Goal: Task Accomplishment & Management: Manage account settings

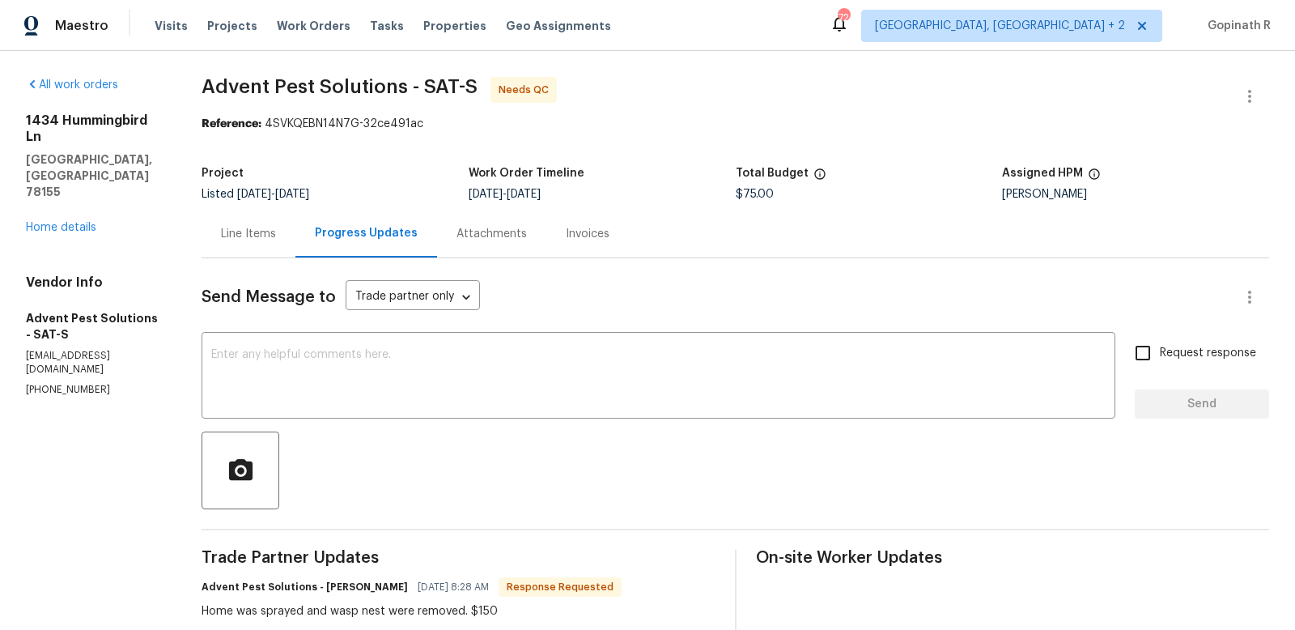
click at [250, 236] on div "Line Items" at bounding box center [248, 234] width 55 height 16
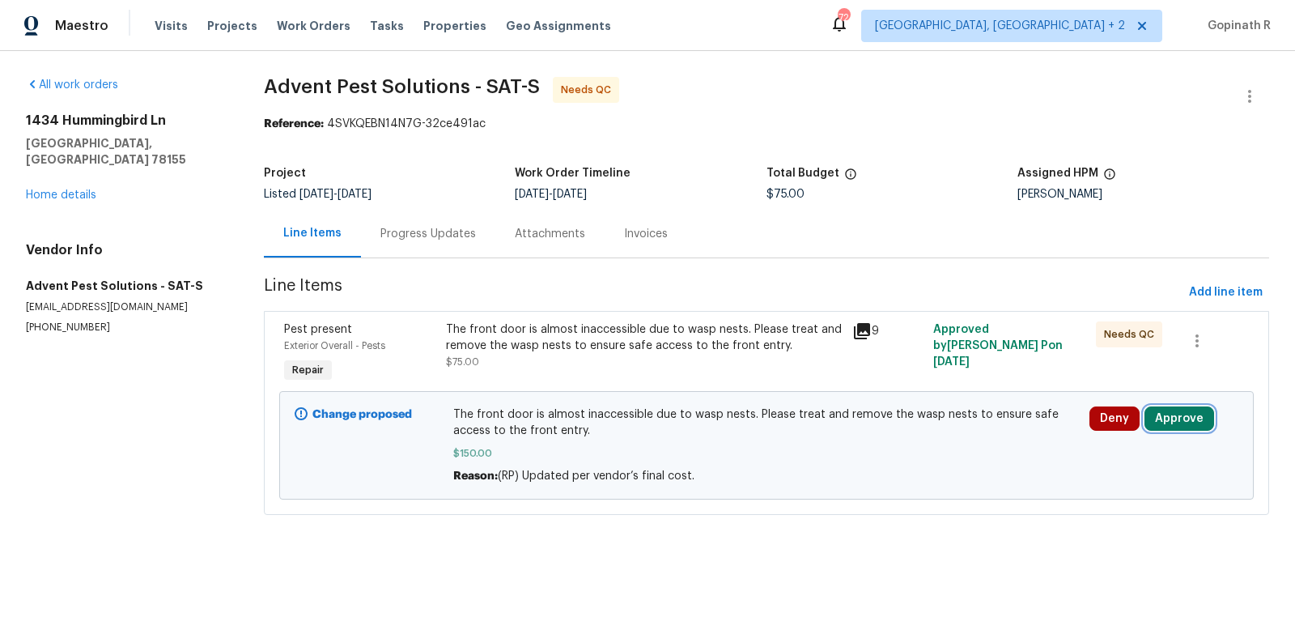
click at [1192, 414] on button "Approve" at bounding box center [1180, 418] width 70 height 24
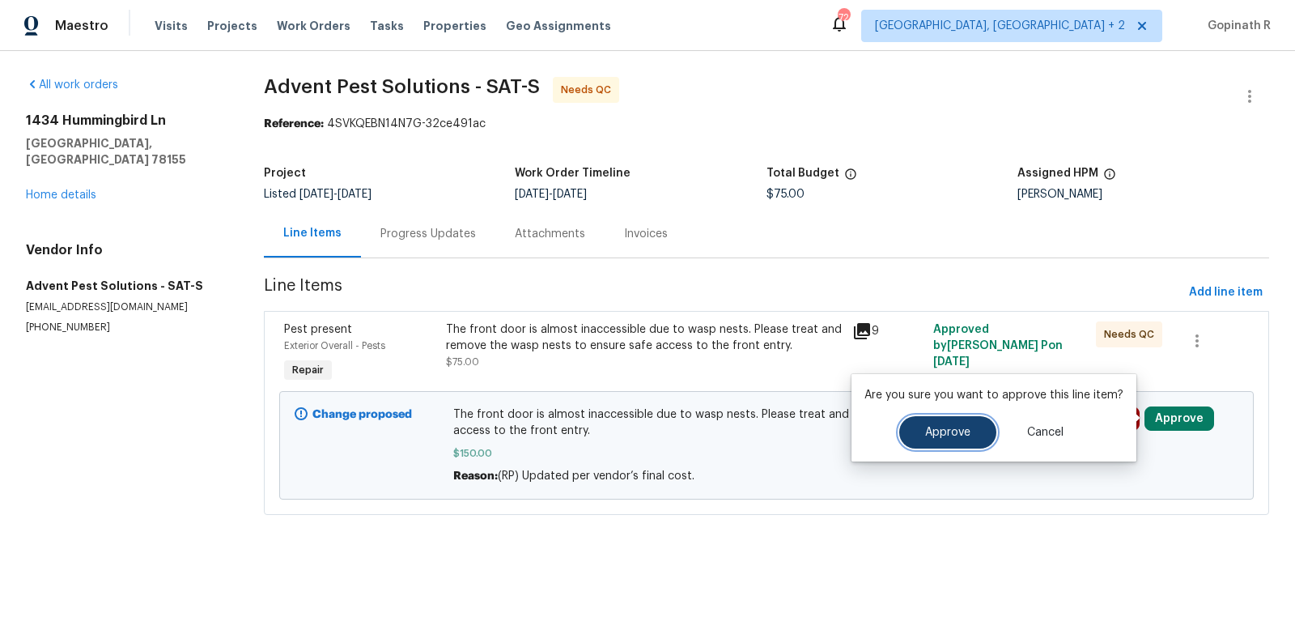
click at [970, 433] on button "Approve" at bounding box center [948, 432] width 97 height 32
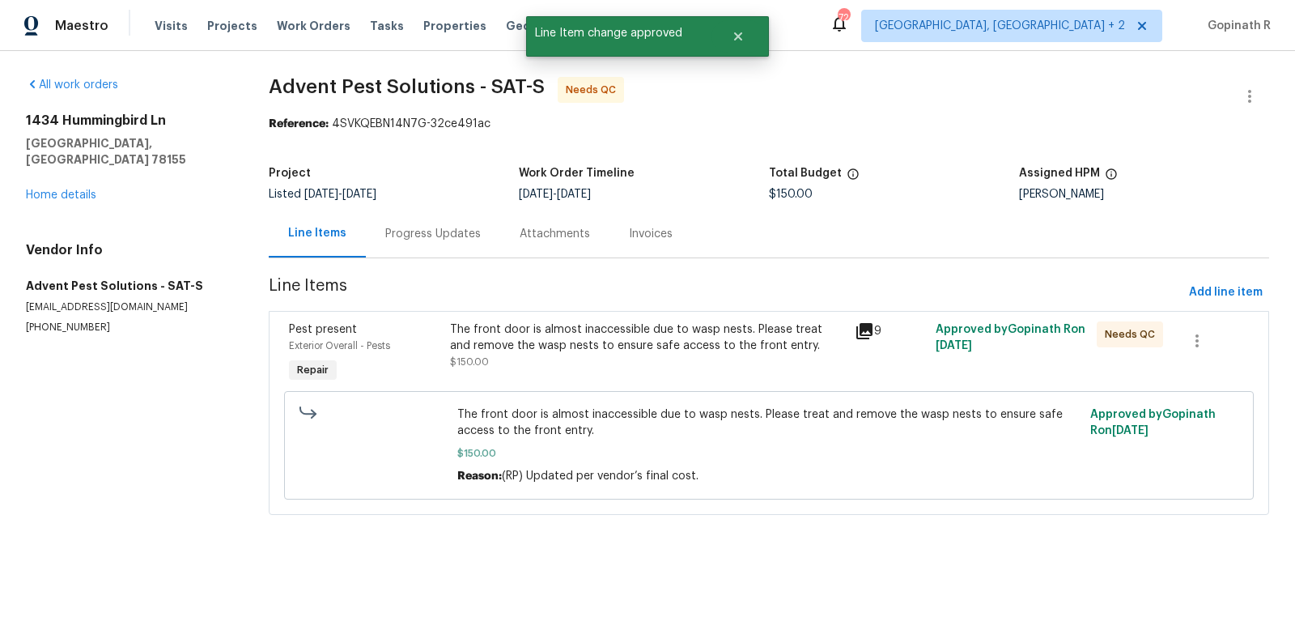
click at [357, 123] on div "Reference: 4SVKQEBN14N7G-32ce491ac" at bounding box center [769, 124] width 1001 height 16
copy div "4SVKQEBN14N7G"
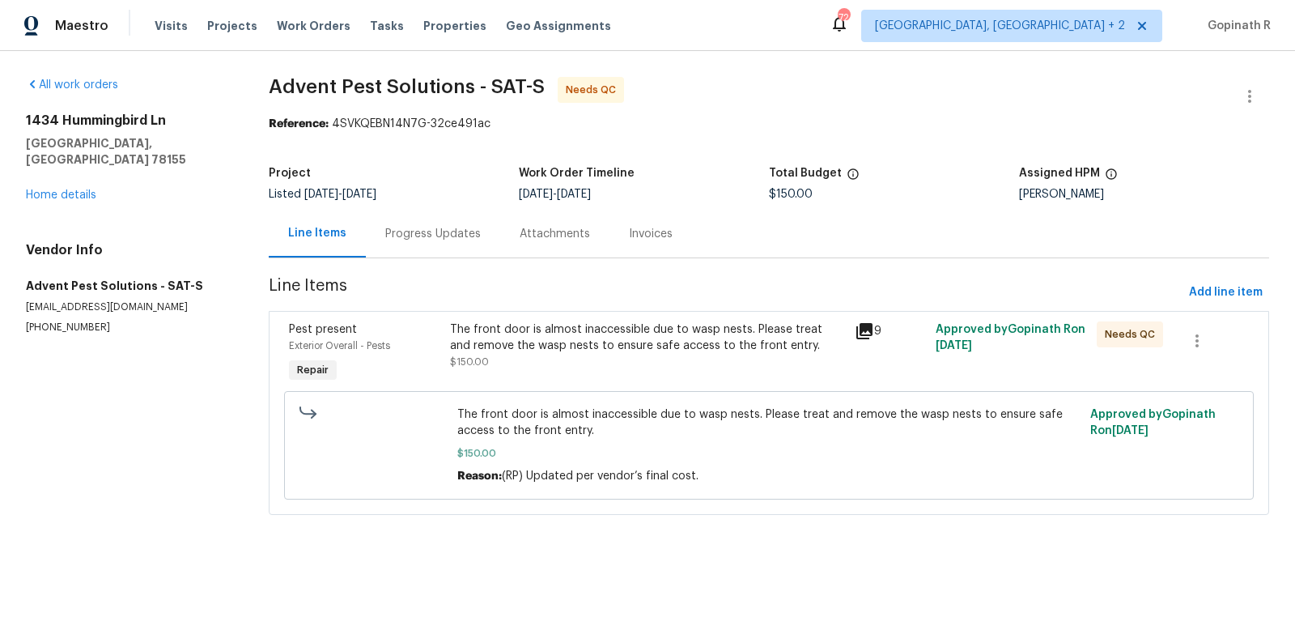
click at [419, 160] on div "Project Listed 6/18/2025 - 8/27/2025 Work Order Timeline 8/22/2025 - 8/26/2025 …" at bounding box center [769, 184] width 1001 height 52
click at [370, 126] on div "Reference: 4SVKQEBN14N7G-32ce491ac" at bounding box center [769, 124] width 1001 height 16
copy div "4SVKQEBN14N7G"
